Goal: Check status

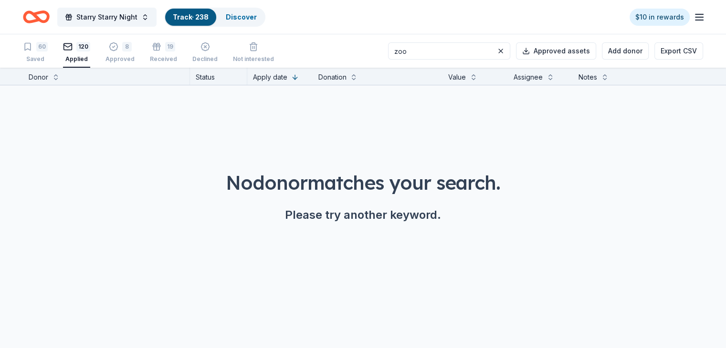
click at [47, 11] on icon "Home" at bounding box center [36, 17] width 27 height 22
click at [48, 20] on icon "Home" at bounding box center [40, 17] width 15 height 10
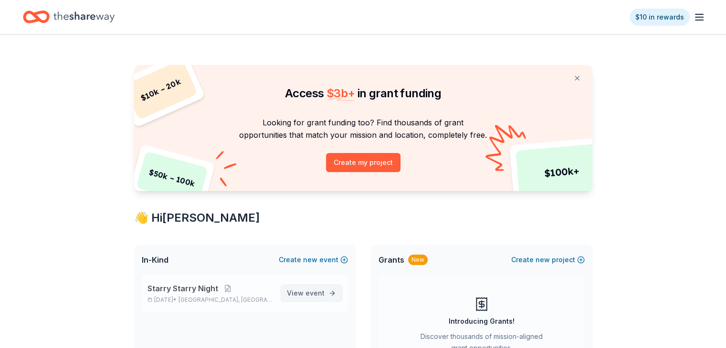
click at [309, 294] on span "event" at bounding box center [314, 293] width 19 height 8
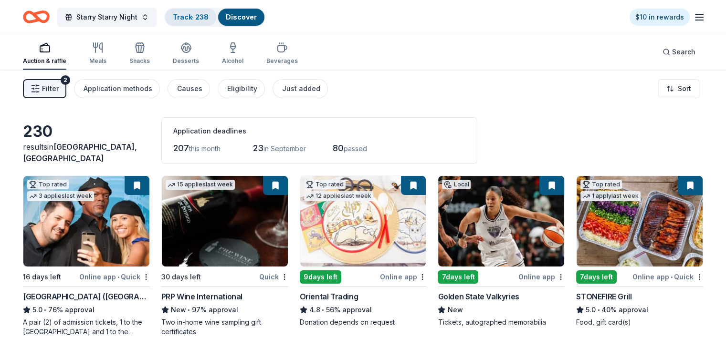
click at [200, 18] on link "Track · 238" at bounding box center [191, 17] width 36 height 8
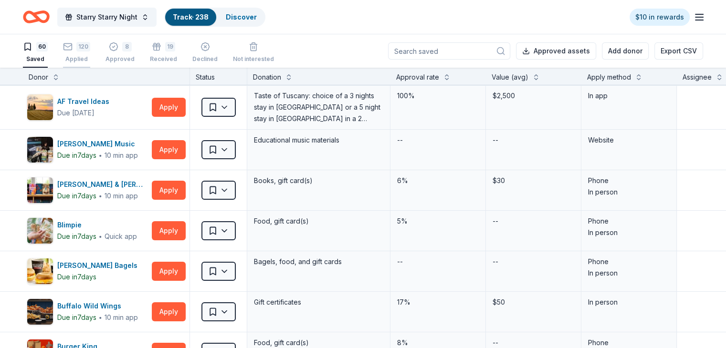
click at [90, 48] on div "120" at bounding box center [83, 47] width 14 height 10
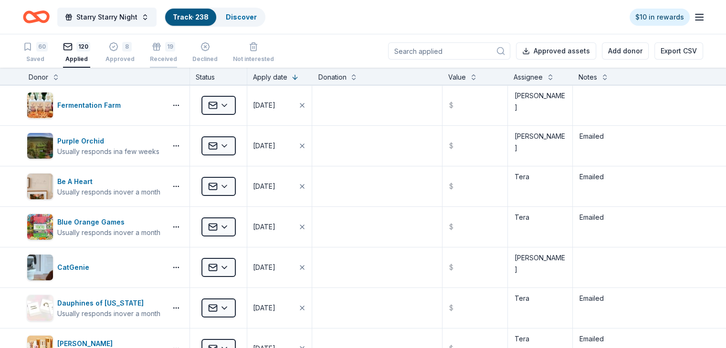
click at [175, 44] on div "19" at bounding box center [170, 47] width 10 height 10
